Goal: Find specific page/section

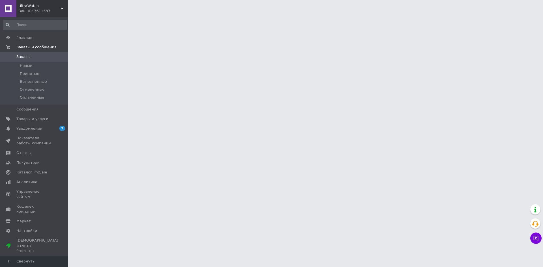
click at [32, 5] on span "UltraWatch" at bounding box center [39, 5] width 42 height 5
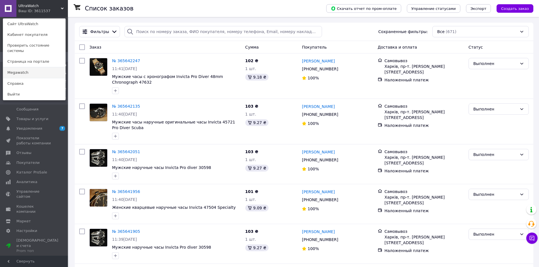
click at [19, 70] on link "Megawatch" at bounding box center [34, 72] width 62 height 11
